Goal: Task Accomplishment & Management: Manage account settings

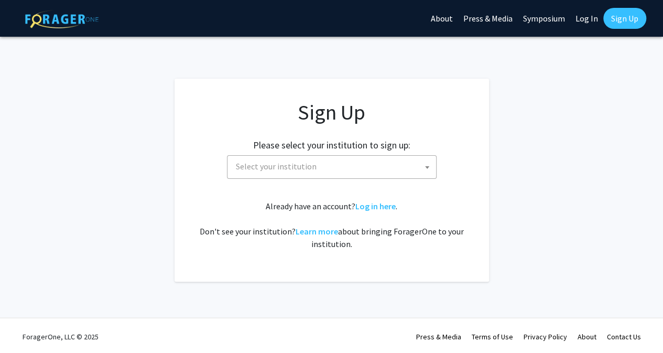
click at [424, 162] on span at bounding box center [427, 167] width 10 height 23
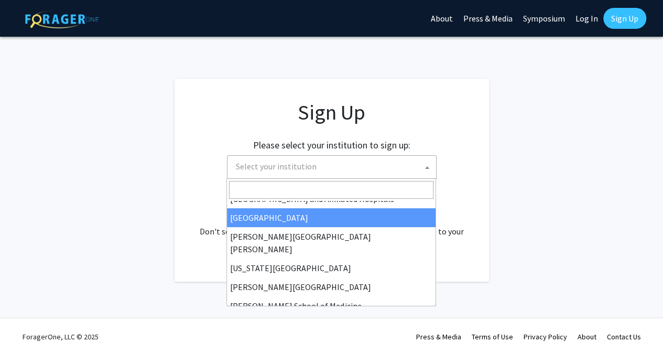
scroll to position [182, 0]
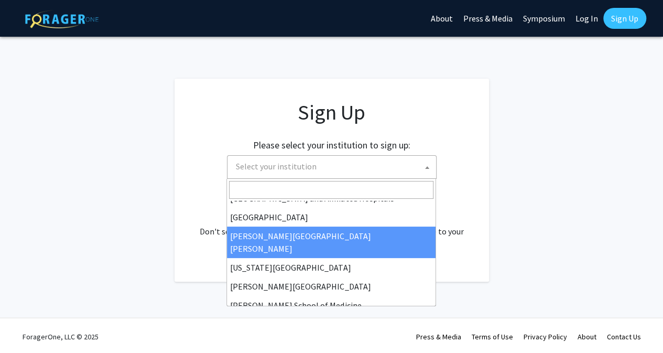
select select "1"
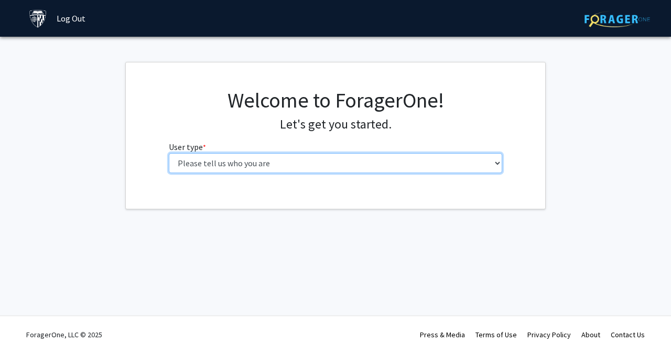
click at [496, 162] on select "Please tell us who you are Undergraduate Student Master's Student Doctoral Cand…" at bounding box center [336, 163] width 334 height 20
select select "2: masters"
click at [169, 153] on select "Please tell us who you are Undergraduate Student Master's Student Doctoral Cand…" at bounding box center [336, 163] width 334 height 20
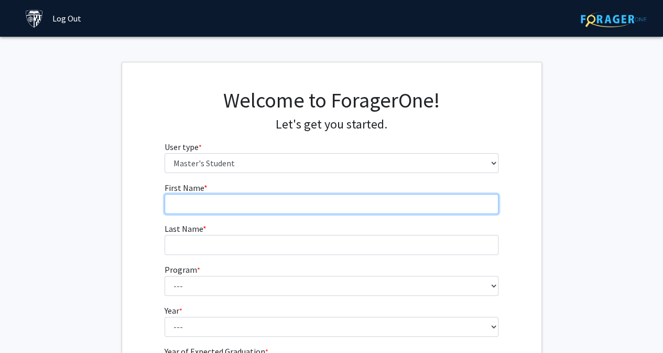
click at [324, 208] on input "First Name * required" at bounding box center [332, 204] width 334 height 20
type input "Howard"
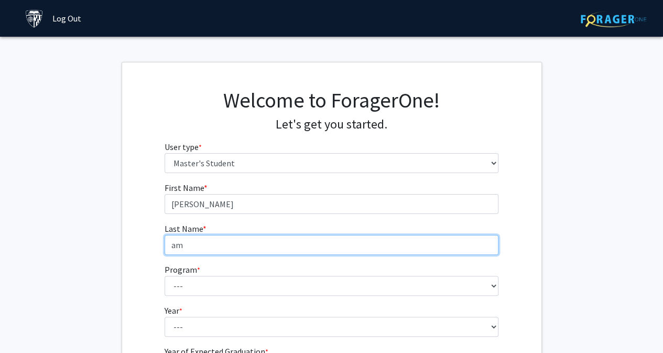
type input "a"
type input "Amiel"
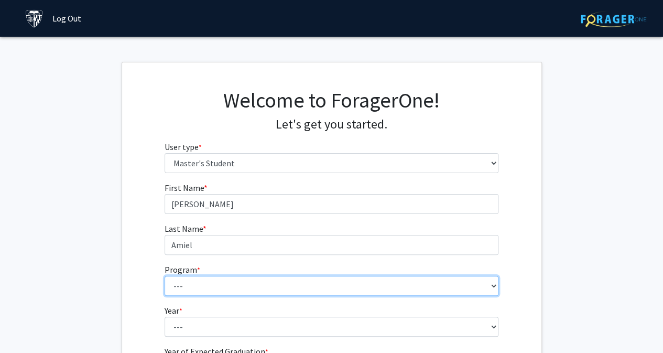
click at [491, 283] on select "--- Anatomy Education Applied and Computational Mathematics Applied Biomedical …" at bounding box center [332, 286] width 334 height 20
select select "29: 19"
click at [165, 276] on select "--- Anatomy Education Applied and Computational Mathematics Applied Biomedical …" at bounding box center [332, 286] width 334 height 20
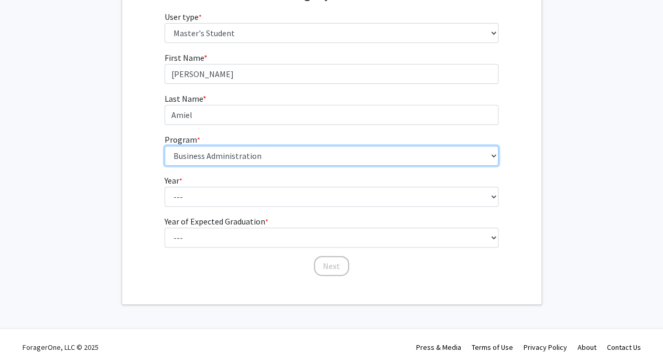
scroll to position [131, 0]
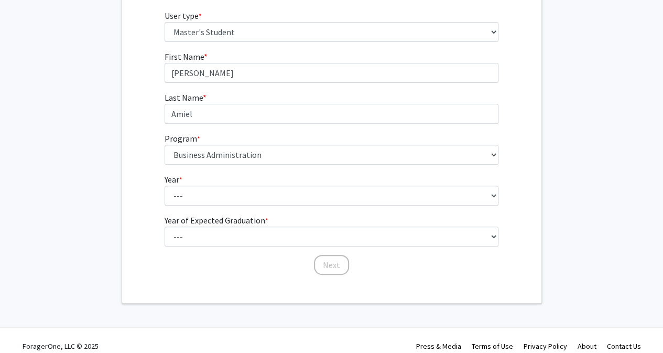
click at [320, 207] on form "First Name * required Howard Last Name * required Amiel Program * required --- …" at bounding box center [332, 157] width 334 height 215
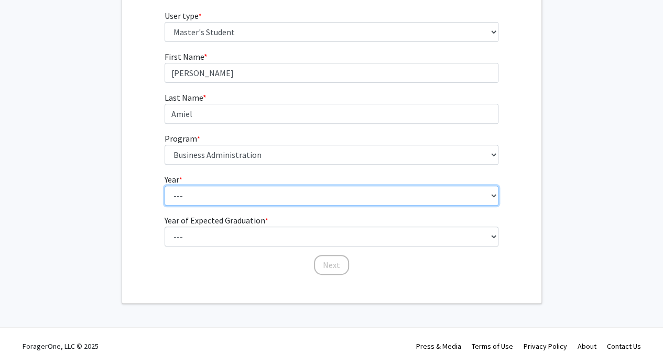
click at [494, 194] on select "--- First Year Second Year" at bounding box center [332, 195] width 334 height 20
select select "1: first_year"
click at [165, 185] on select "--- First Year Second Year" at bounding box center [332, 195] width 334 height 20
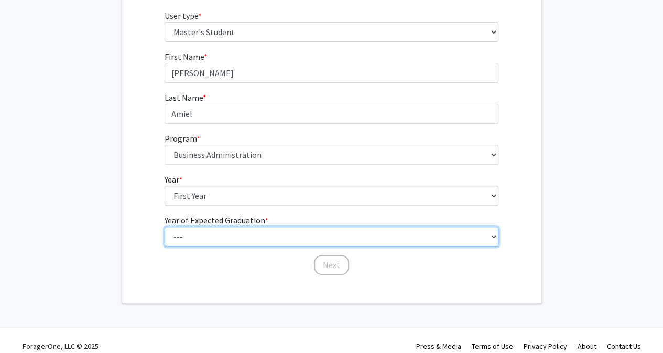
click at [492, 237] on select "--- 2025 2026 2027 2028 2029 2030 2031 2032 2033 2034" at bounding box center [332, 236] width 334 height 20
select select "4: 2028"
click at [165, 226] on select "--- 2025 2026 2027 2028 2029 2030 2031 2032 2033 2034" at bounding box center [332, 236] width 334 height 20
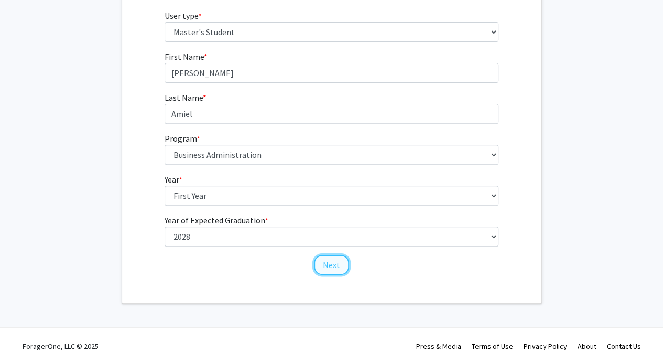
click at [334, 266] on button "Next" at bounding box center [331, 265] width 35 height 20
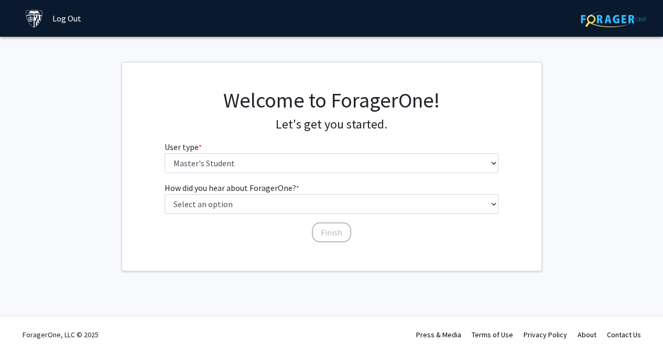
scroll to position [0, 0]
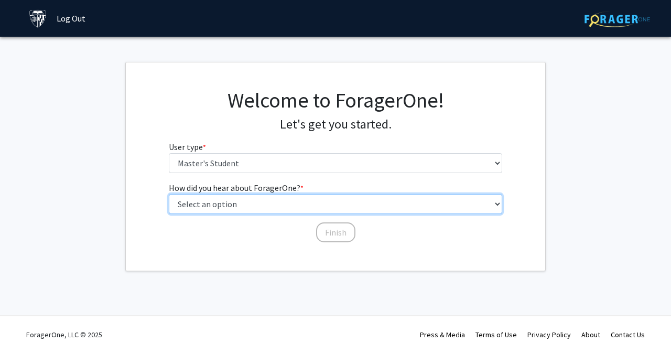
click at [495, 204] on select "Select an option Peer/student recommendation Faculty/staff recommendation Unive…" at bounding box center [336, 204] width 334 height 20
select select "3: university_website"
click at [169, 194] on select "Select an option Peer/student recommendation Faculty/staff recommendation Unive…" at bounding box center [336, 204] width 334 height 20
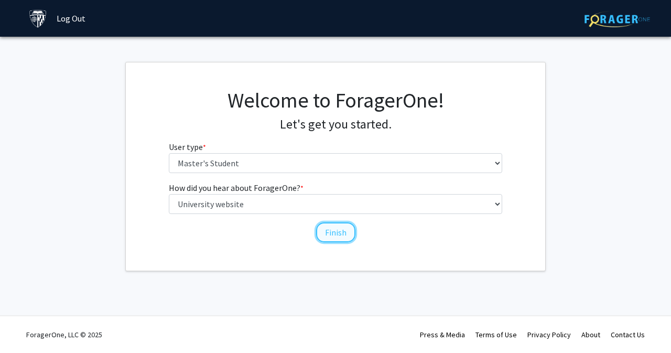
click at [336, 234] on button "Finish" at bounding box center [335, 232] width 39 height 20
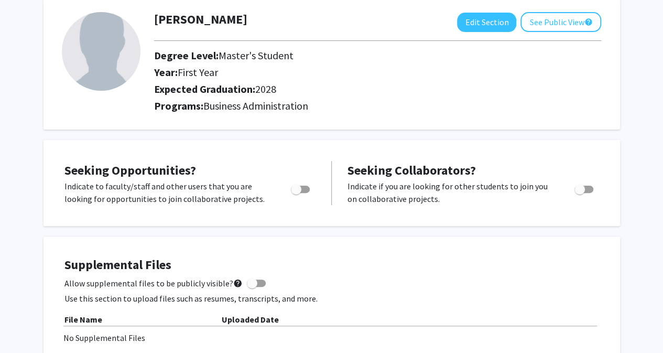
scroll to position [62, 0]
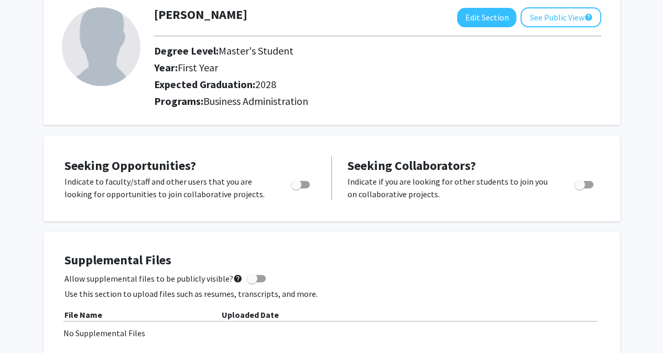
click at [305, 183] on span "Toggle" at bounding box center [300, 184] width 19 height 7
click at [296, 188] on input "Are you actively seeking opportunities?" at bounding box center [296, 188] width 1 height 1
checkbox input "true"
click at [584, 185] on span "Toggle" at bounding box center [583, 184] width 19 height 7
click at [579, 188] on input "Would you like to receive other student requests to work with you?" at bounding box center [579, 188] width 1 height 1
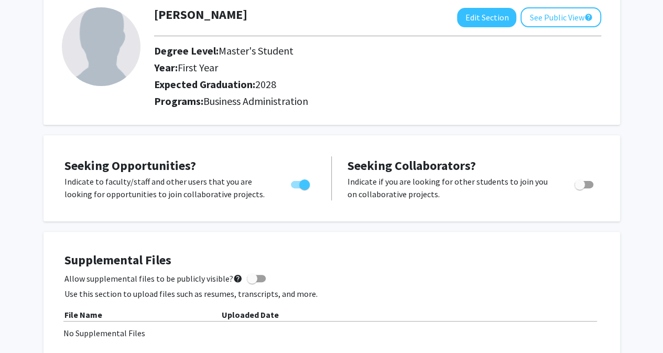
checkbox input "true"
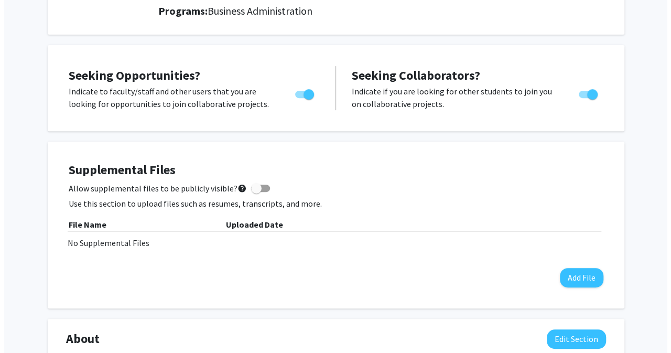
scroll to position [152, 0]
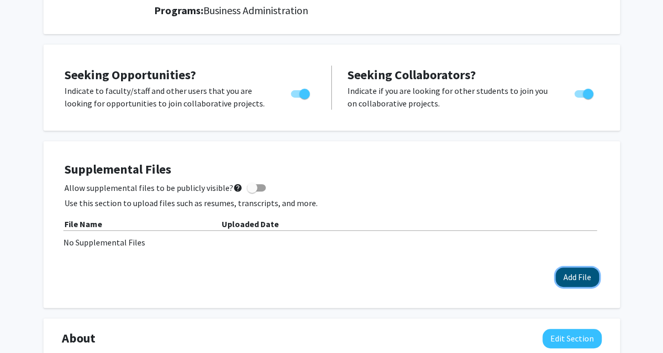
click at [578, 273] on button "Add File" at bounding box center [576, 276] width 43 height 19
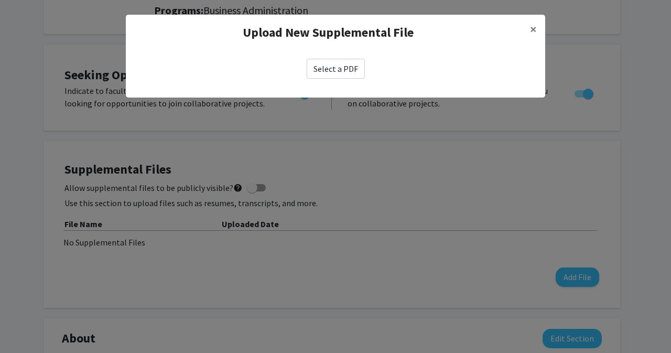
click at [343, 73] on label "Select a PDF" at bounding box center [336, 69] width 58 height 20
click at [0, 0] on input "Select a PDF" at bounding box center [0, 0] width 0 height 0
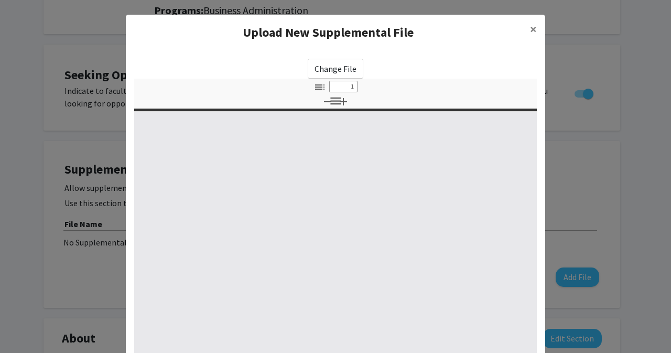
select select "custom"
type input "0"
select select "custom"
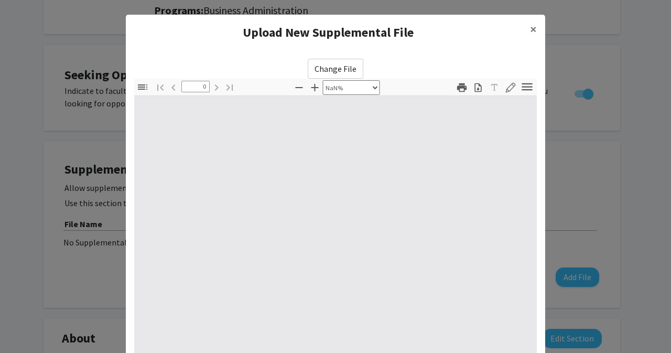
type input "1"
select select "auto"
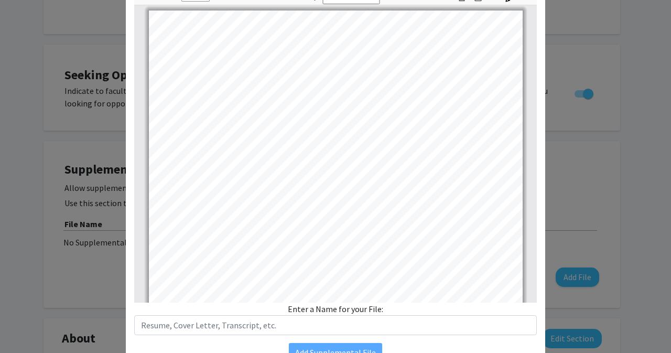
scroll to position [0, 0]
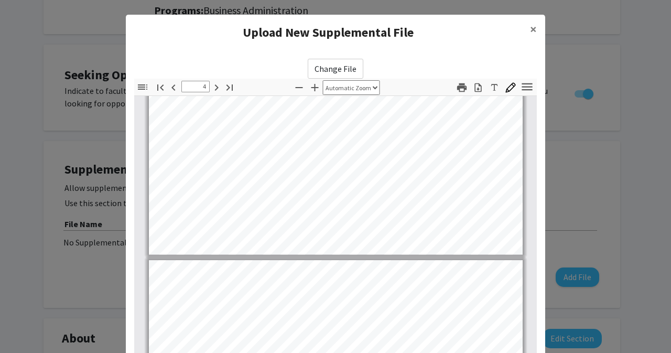
type input "5"
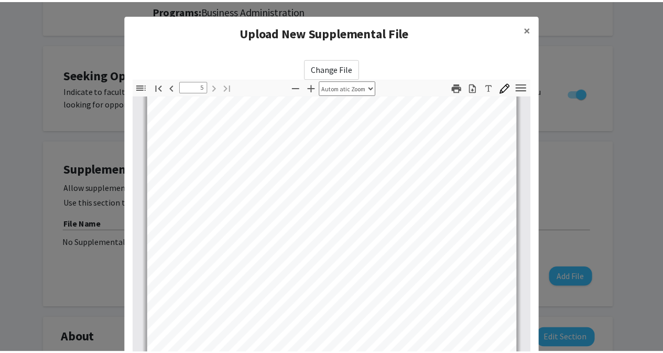
scroll to position [143, 0]
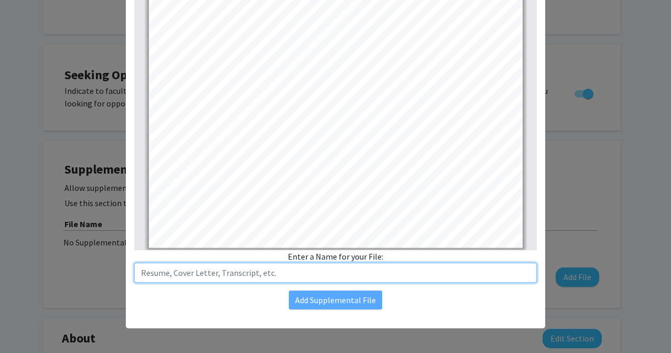
click at [290, 272] on input "text" at bounding box center [335, 272] width 402 height 20
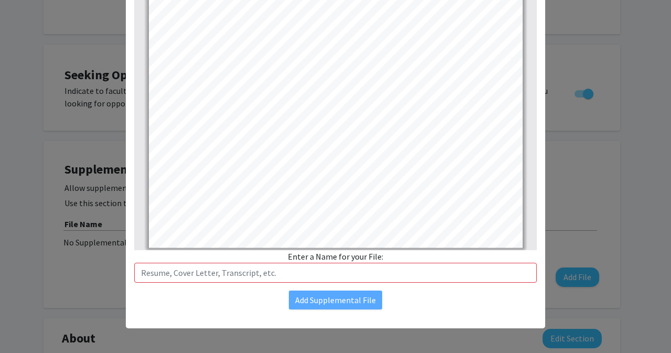
click at [293, 250] on div "Enter a Name for your File:" at bounding box center [335, 266] width 402 height 32
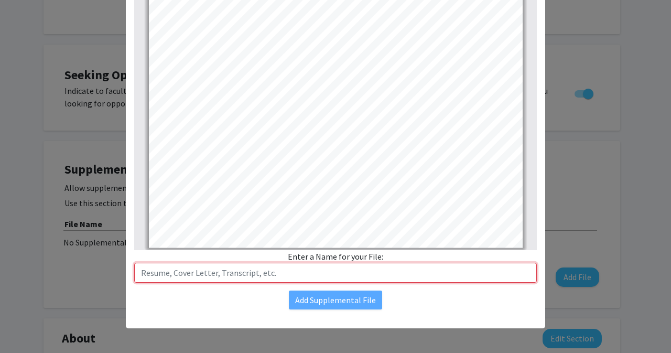
click at [259, 273] on input "text" at bounding box center [335, 272] width 402 height 20
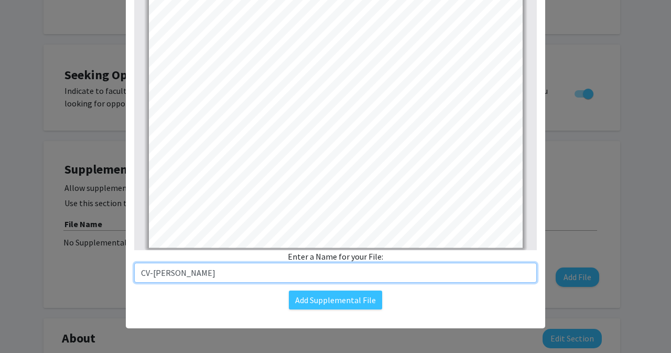
click at [149, 271] on input "CV-Howard Amiel" at bounding box center [335, 272] width 402 height 20
click at [193, 272] on input "Howard Amiel" at bounding box center [335, 272] width 402 height 20
type input "Howard Amiel-CV"
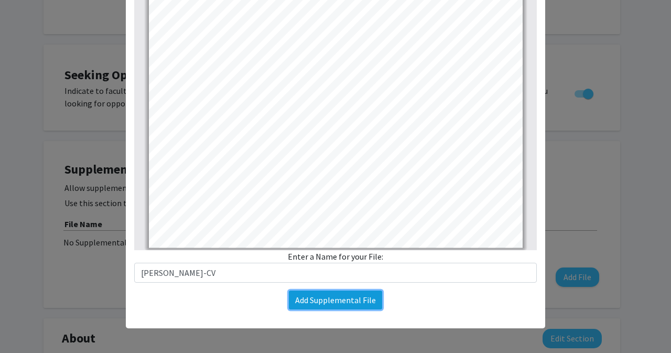
click at [313, 299] on button "Add Supplemental File" at bounding box center [335, 299] width 93 height 19
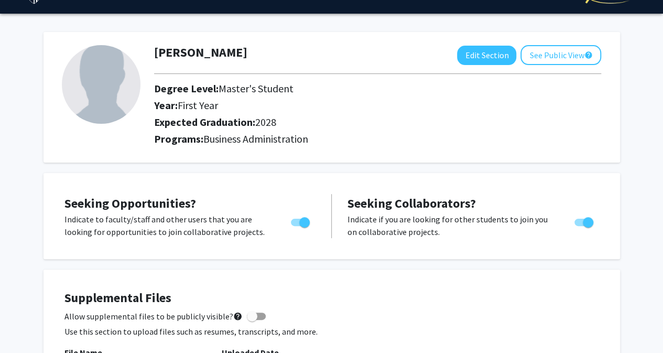
scroll to position [0, 0]
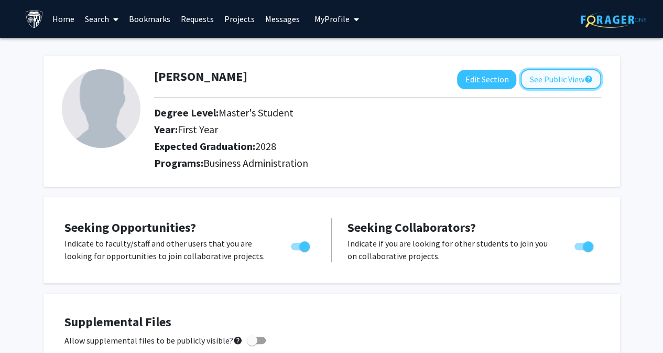
click at [554, 78] on button "See Public View help" at bounding box center [560, 79] width 81 height 20
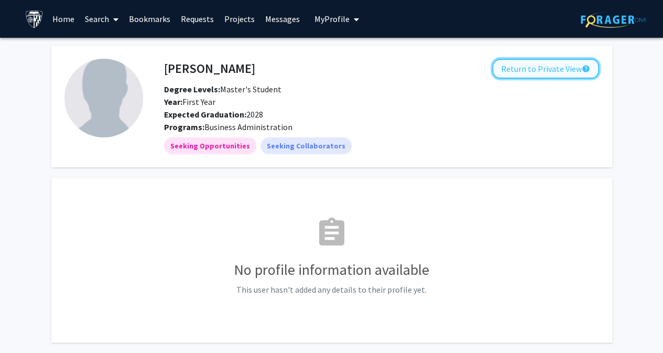
click at [538, 69] on button "Return to Private View help" at bounding box center [545, 69] width 107 height 20
